Goal: Navigation & Orientation: Find specific page/section

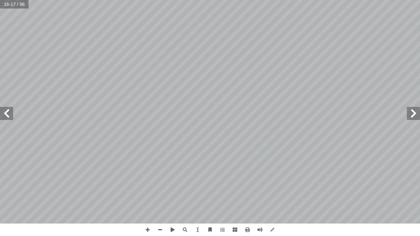
click at [415, 114] on span at bounding box center [413, 113] width 13 height 13
click at [413, 113] on span at bounding box center [413, 113] width 13 height 13
click at [415, 110] on span at bounding box center [413, 113] width 13 height 13
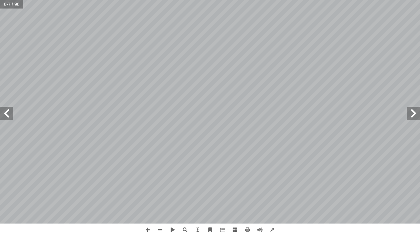
click at [5, 117] on span at bounding box center [6, 113] width 13 height 13
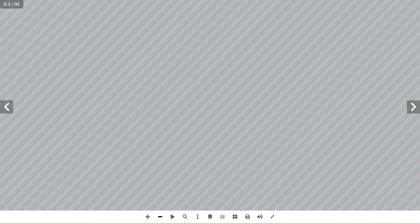
click at [159, 213] on span at bounding box center [160, 217] width 12 height 12
click at [149, 217] on span at bounding box center [148, 217] width 12 height 12
click at [160, 218] on span at bounding box center [160, 217] width 12 height 12
click at [147, 216] on span at bounding box center [148, 217] width 12 height 12
click at [273, 219] on span at bounding box center [272, 217] width 12 height 12
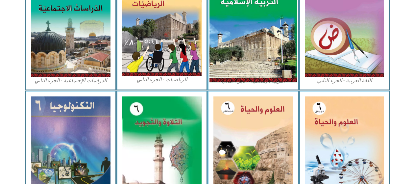
scroll to position [352, 0]
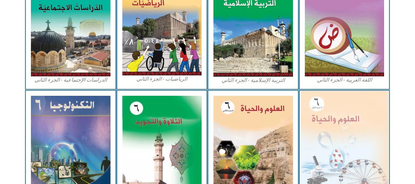
click at [336, 132] on img at bounding box center [343, 144] width 87 height 106
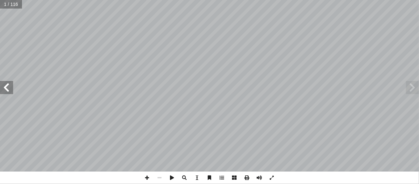
click at [9, 86] on span at bounding box center [6, 87] width 13 height 13
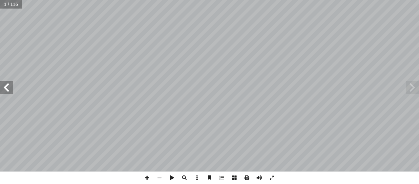
click at [9, 86] on span at bounding box center [6, 87] width 13 height 13
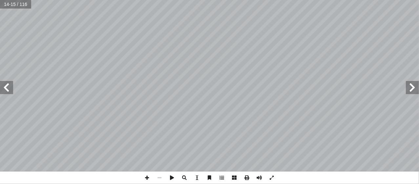
click at [9, 86] on span at bounding box center [6, 87] width 13 height 13
drag, startPoint x: 9, startPoint y: 86, endPoint x: 8, endPoint y: 83, distance: 3.4
click at [8, 83] on span at bounding box center [6, 87] width 13 height 13
click at [414, 88] on span at bounding box center [412, 87] width 13 height 13
click at [147, 177] on span at bounding box center [147, 177] width 12 height 12
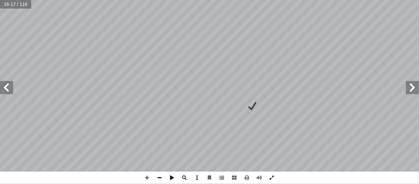
click at [272, 178] on span at bounding box center [272, 177] width 12 height 12
